Goal: Navigation & Orientation: Find specific page/section

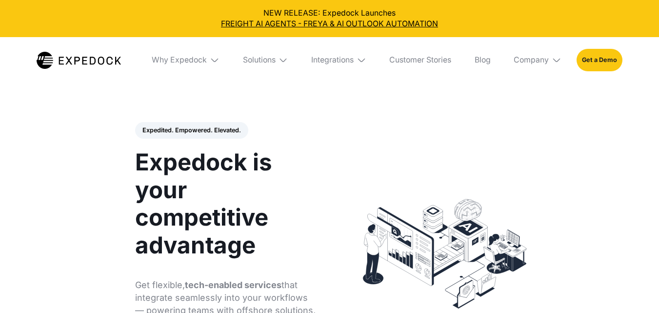
select select
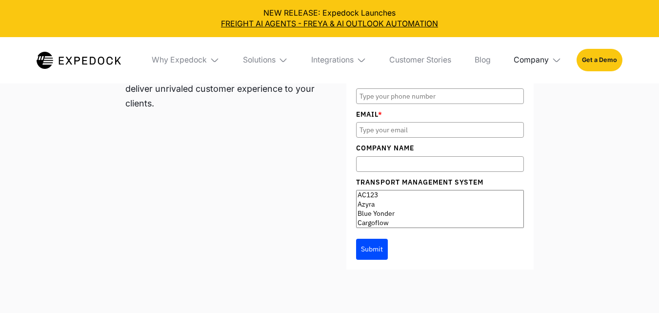
click at [549, 60] on div "Company" at bounding box center [531, 60] width 35 height 10
click at [555, 58] on img at bounding box center [557, 60] width 10 height 10
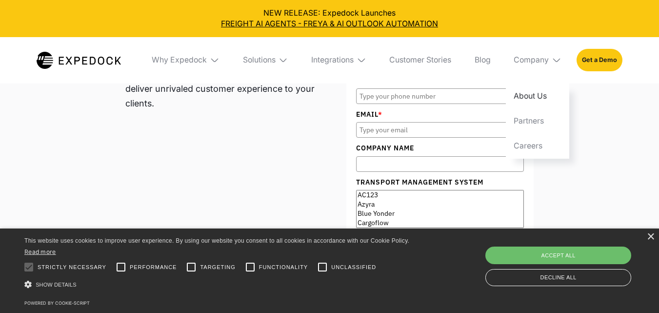
click at [538, 90] on link "About Us" at bounding box center [537, 95] width 63 height 25
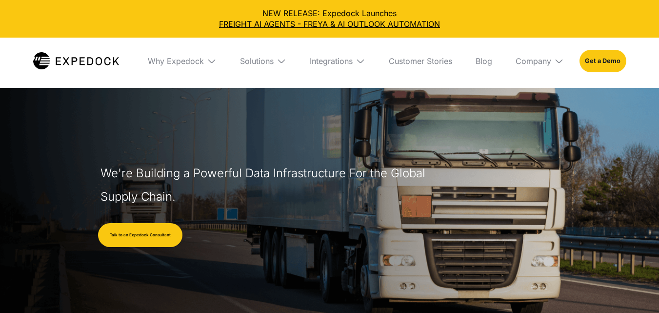
select select
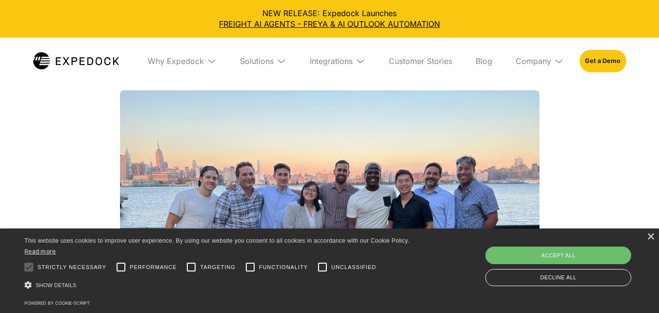
scroll to position [830, 0]
click at [652, 238] on div "×" at bounding box center [650, 236] width 7 height 7
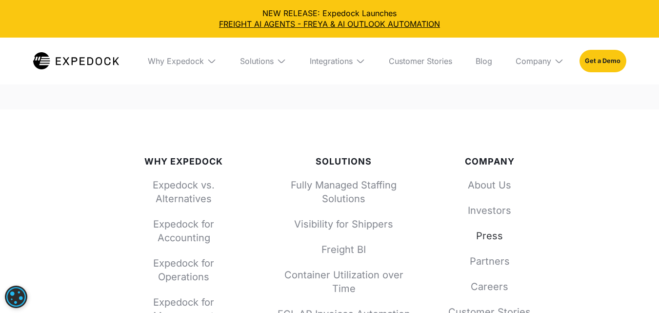
scroll to position [4121, 0]
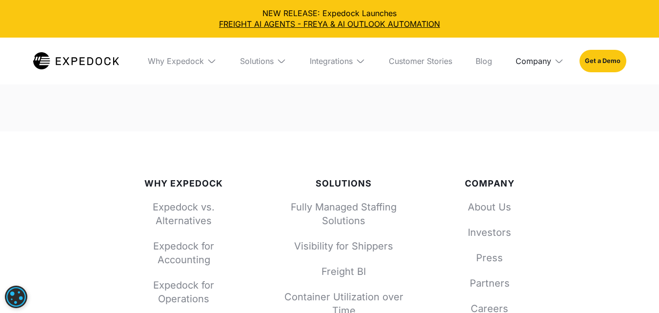
click at [537, 62] on div "Company" at bounding box center [534, 61] width 36 height 10
click at [535, 149] on link "Careers" at bounding box center [540, 147] width 64 height 25
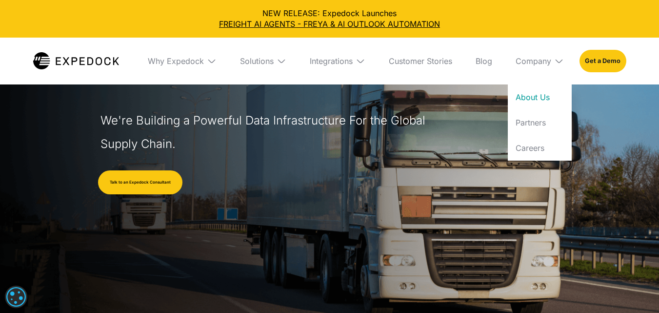
scroll to position [0, 0]
